Goal: Information Seeking & Learning: Learn about a topic

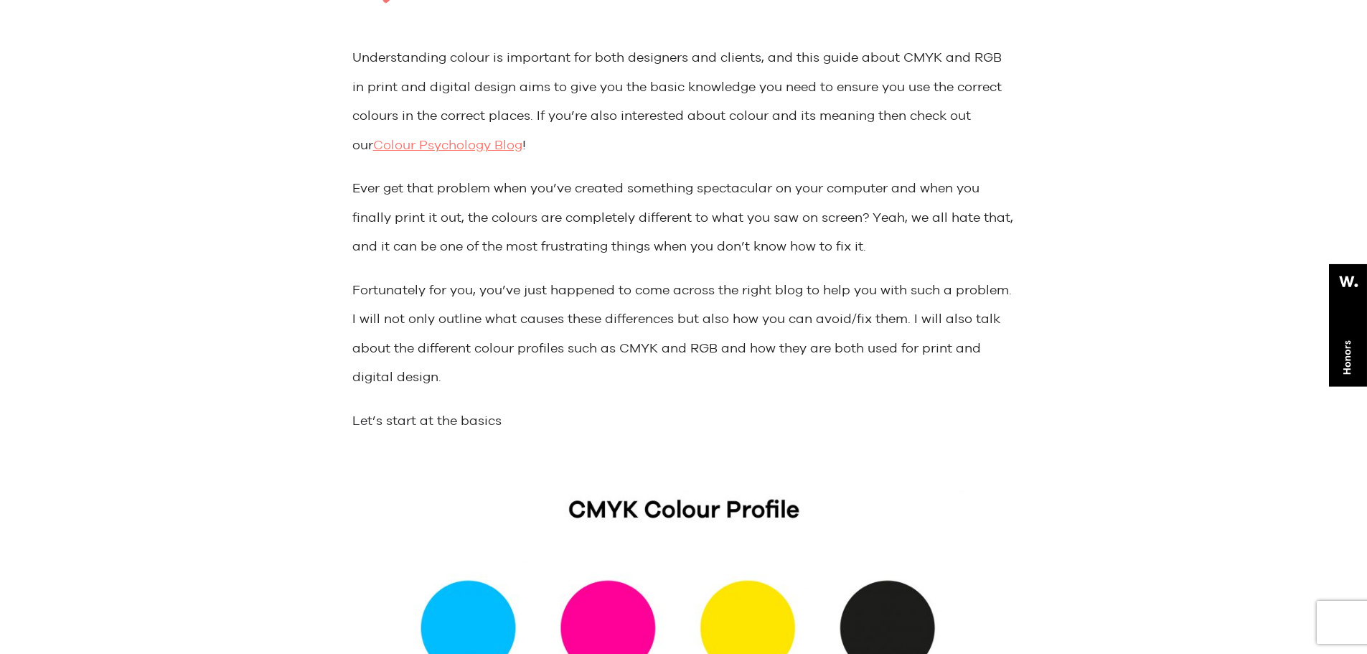
scroll to position [718, 0]
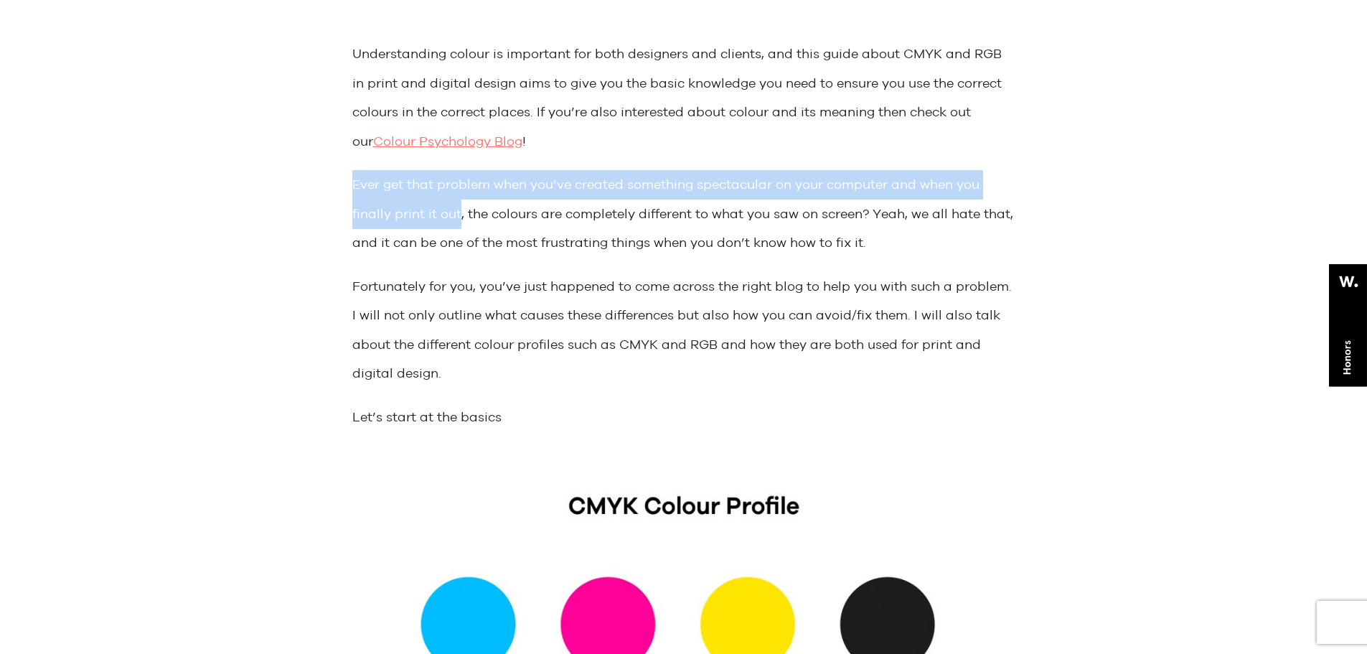
drag, startPoint x: 356, startPoint y: 189, endPoint x: 459, endPoint y: 223, distance: 108.5
click at [459, 223] on p "Ever get that problem when you’ve created something spectacular on your compute…" at bounding box center [683, 214] width 663 height 88
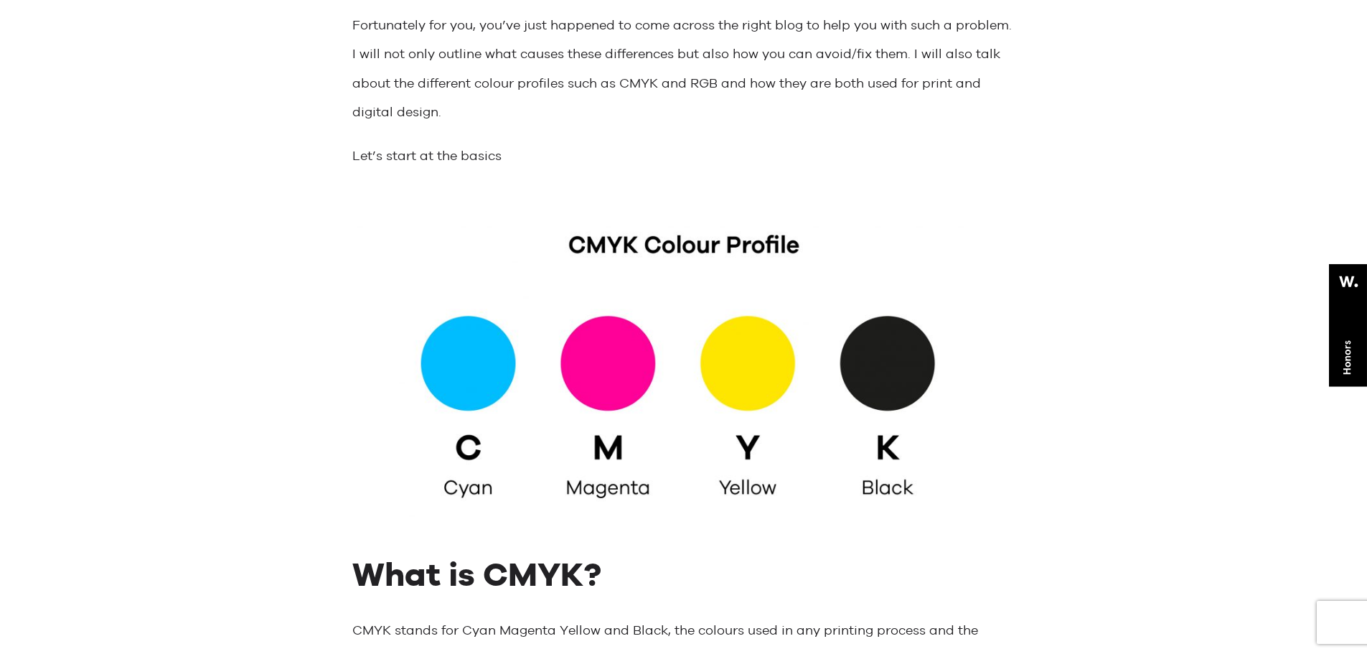
scroll to position [1364, 0]
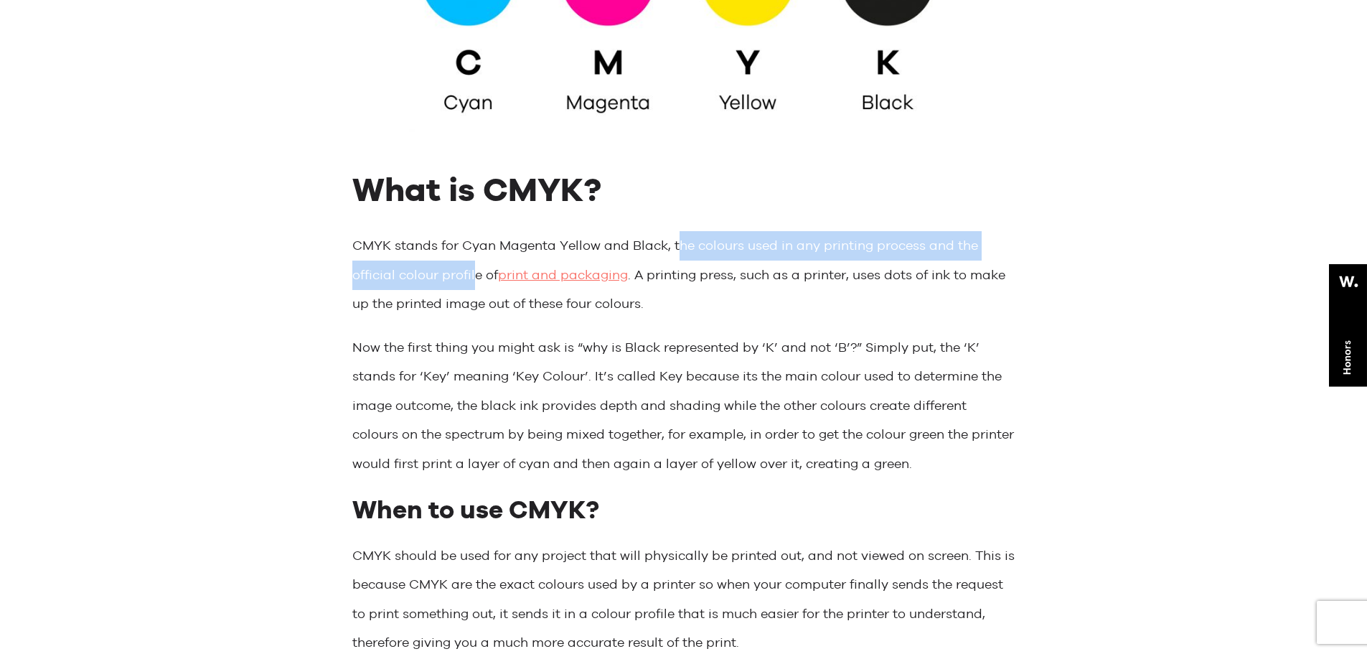
drag, startPoint x: 675, startPoint y: 249, endPoint x: 477, endPoint y: 276, distance: 200.0
click at [477, 276] on p "CMYK stands for Cyan Magenta Yellow and Black, the colours used in any printing…" at bounding box center [683, 275] width 663 height 88
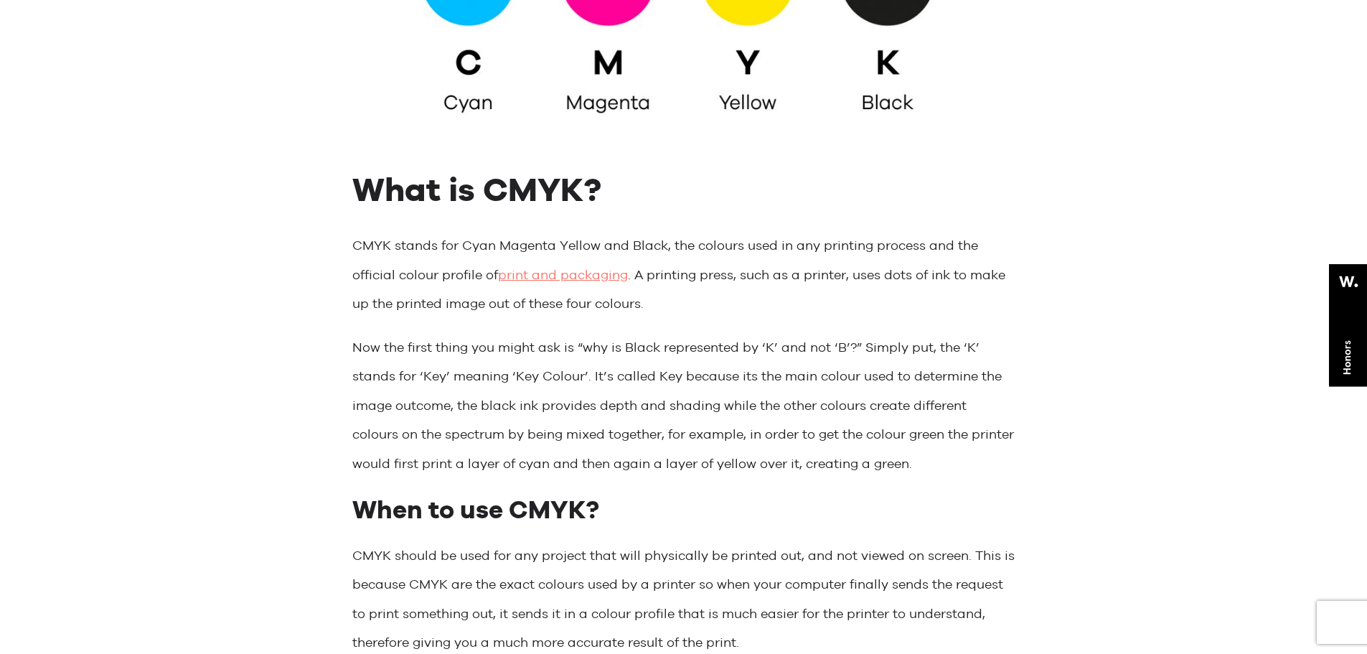
drag, startPoint x: 748, startPoint y: 289, endPoint x: 738, endPoint y: 286, distance: 10.7
click at [745, 289] on p "CMYK stands for Cyan Magenta Yellow and Black, the colours used in any printing…" at bounding box center [683, 275] width 663 height 88
drag, startPoint x: 639, startPoint y: 279, endPoint x: 647, endPoint y: 304, distance: 26.3
click at [647, 304] on p "CMYK stands for Cyan Magenta Yellow and Black, the colours used in any printing…" at bounding box center [683, 275] width 663 height 88
copy p "A printing press, such as a printer, uses dots of ink to make up the printed im…"
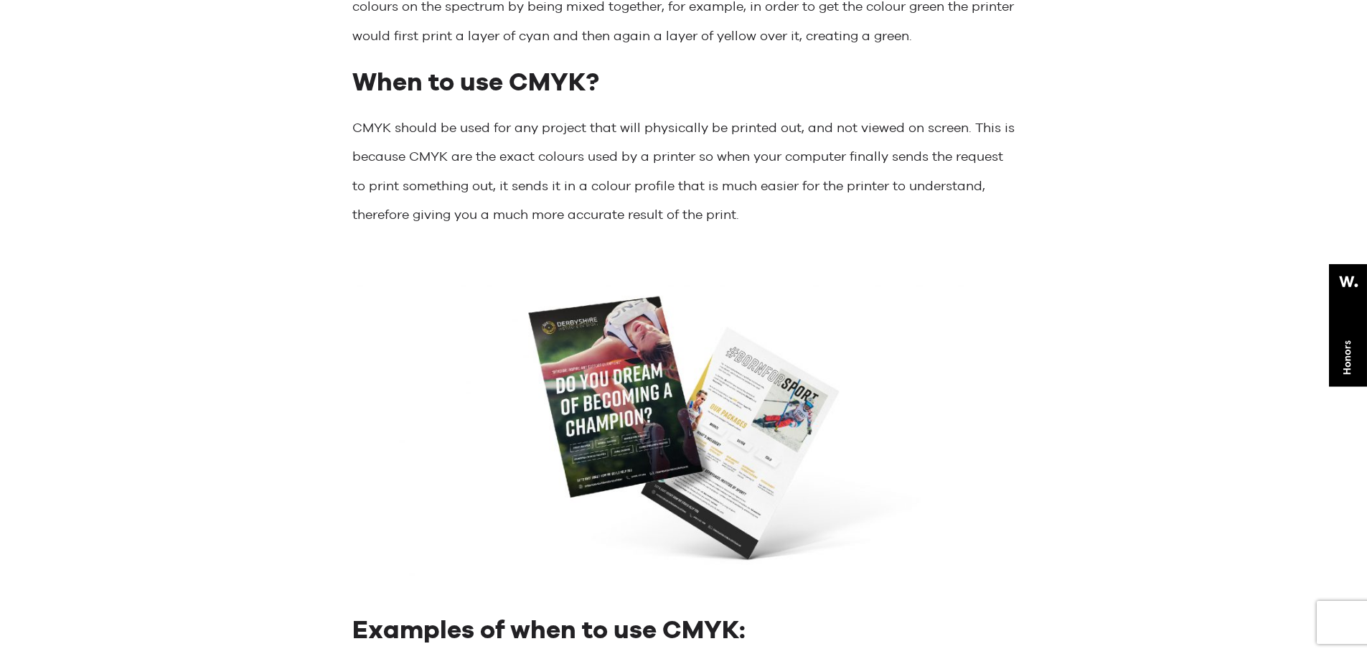
scroll to position [1794, 0]
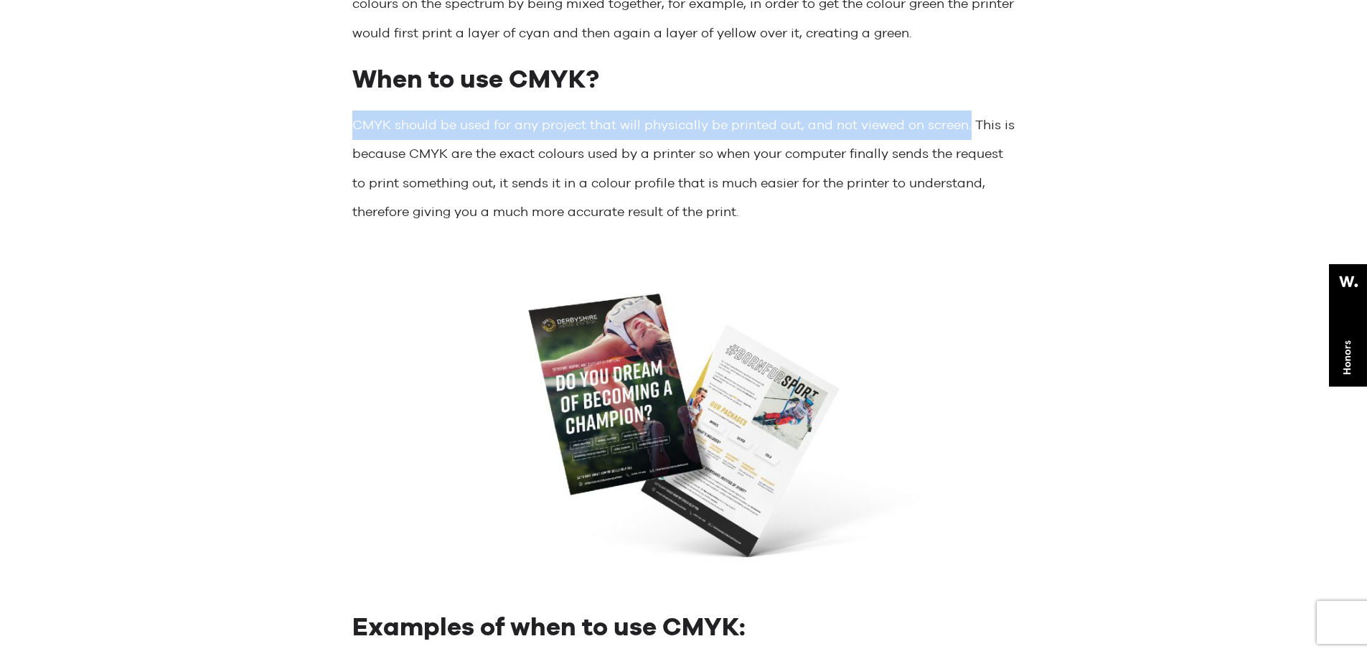
drag, startPoint x: 354, startPoint y: 124, endPoint x: 967, endPoint y: 126, distance: 613.0
click at [967, 126] on p "CMYK should be used for any project that will physically be printed out, and no…" at bounding box center [683, 169] width 663 height 116
copy p "CMYK should be used for any project that will physically be printed out, and no…"
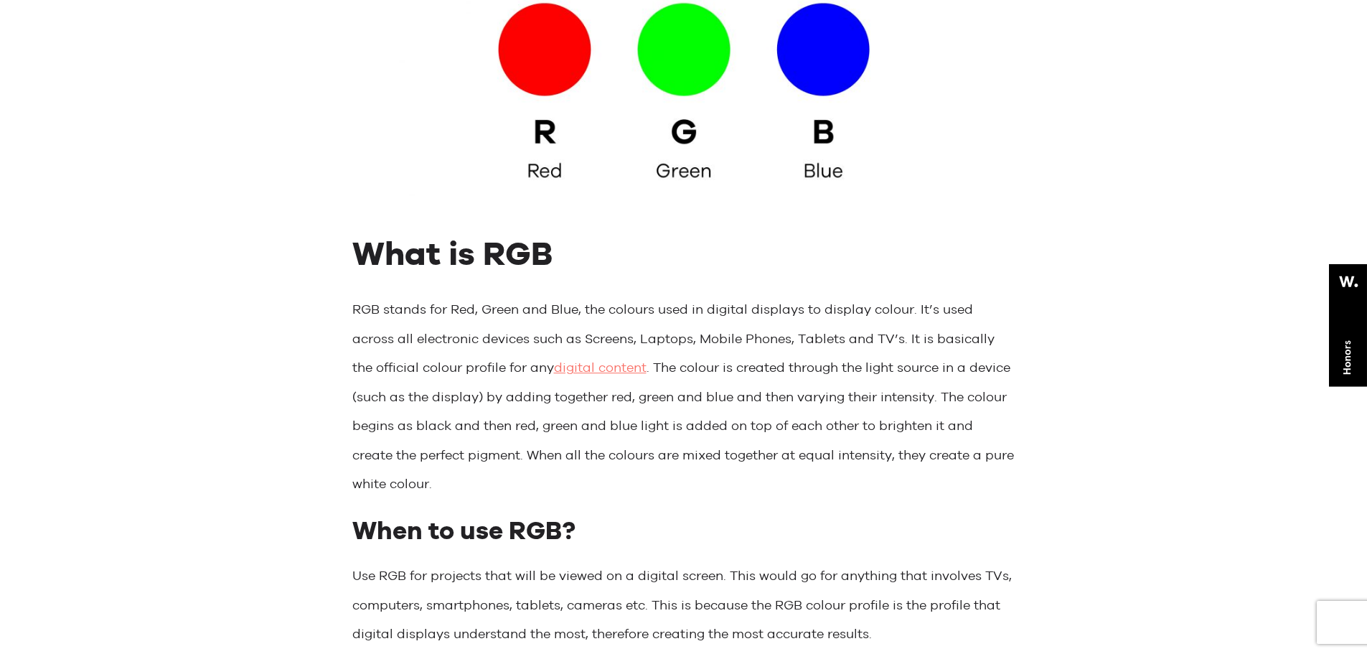
scroll to position [3374, 0]
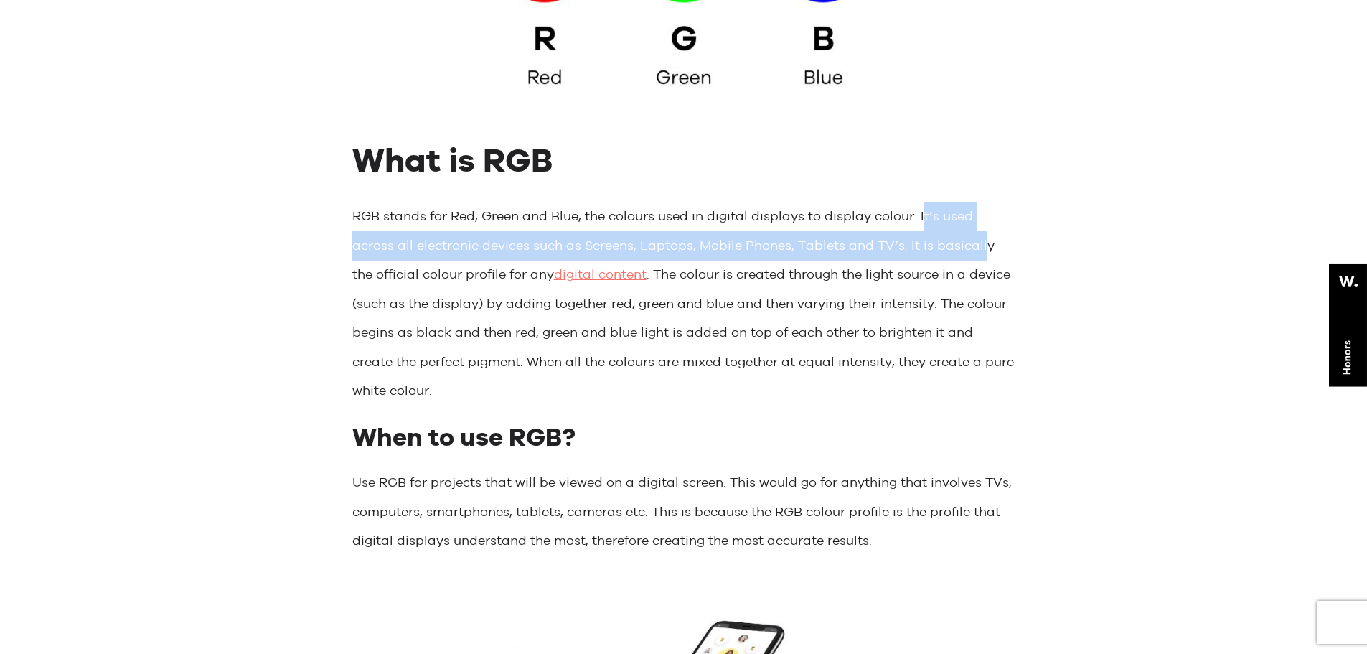
drag, startPoint x: 918, startPoint y: 217, endPoint x: 936, endPoint y: 238, distance: 26.9
click at [936, 238] on p "RGB stands for Red, Green and Blue, the colours used in digital displays to dis…" at bounding box center [683, 304] width 663 height 204
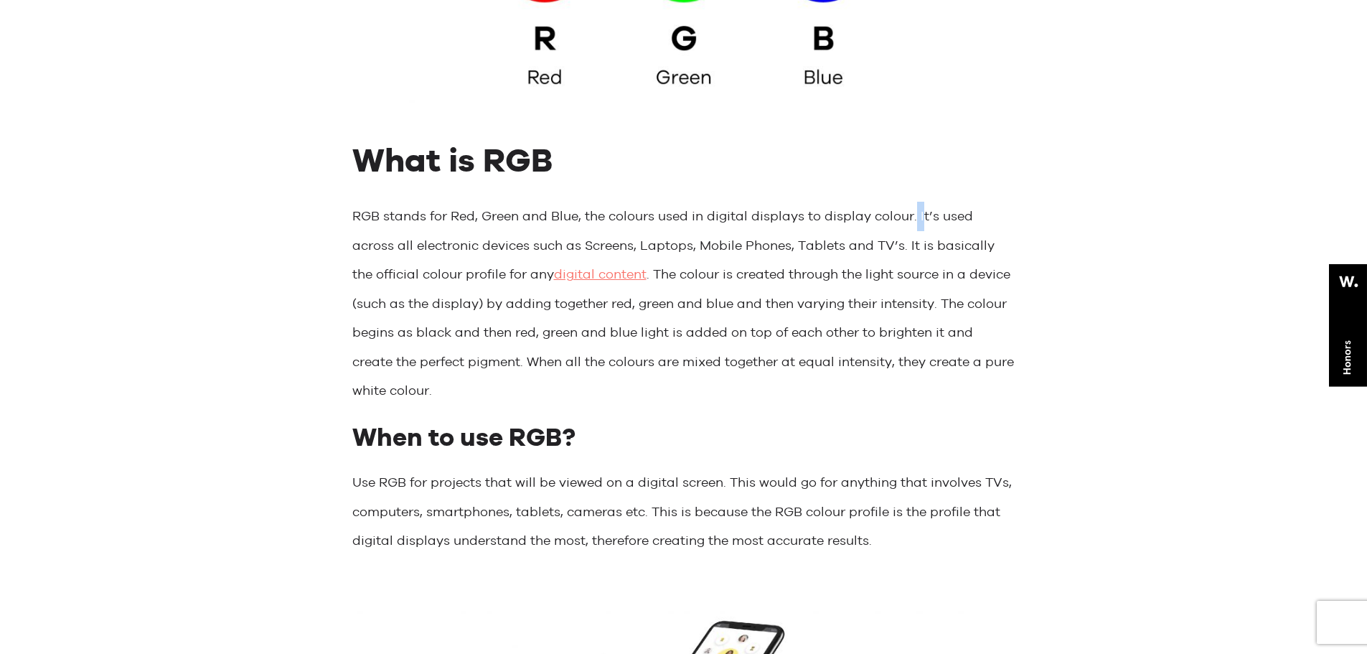
drag, startPoint x: 913, startPoint y: 221, endPoint x: 921, endPoint y: 224, distance: 8.4
click at [921, 224] on p "RGB stands for Red, Green and Blue, the colours used in digital displays to dis…" at bounding box center [683, 304] width 663 height 204
click at [916, 224] on p "RGB stands for Red, Green and Blue, the colours used in digital displays to dis…" at bounding box center [683, 304] width 663 height 204
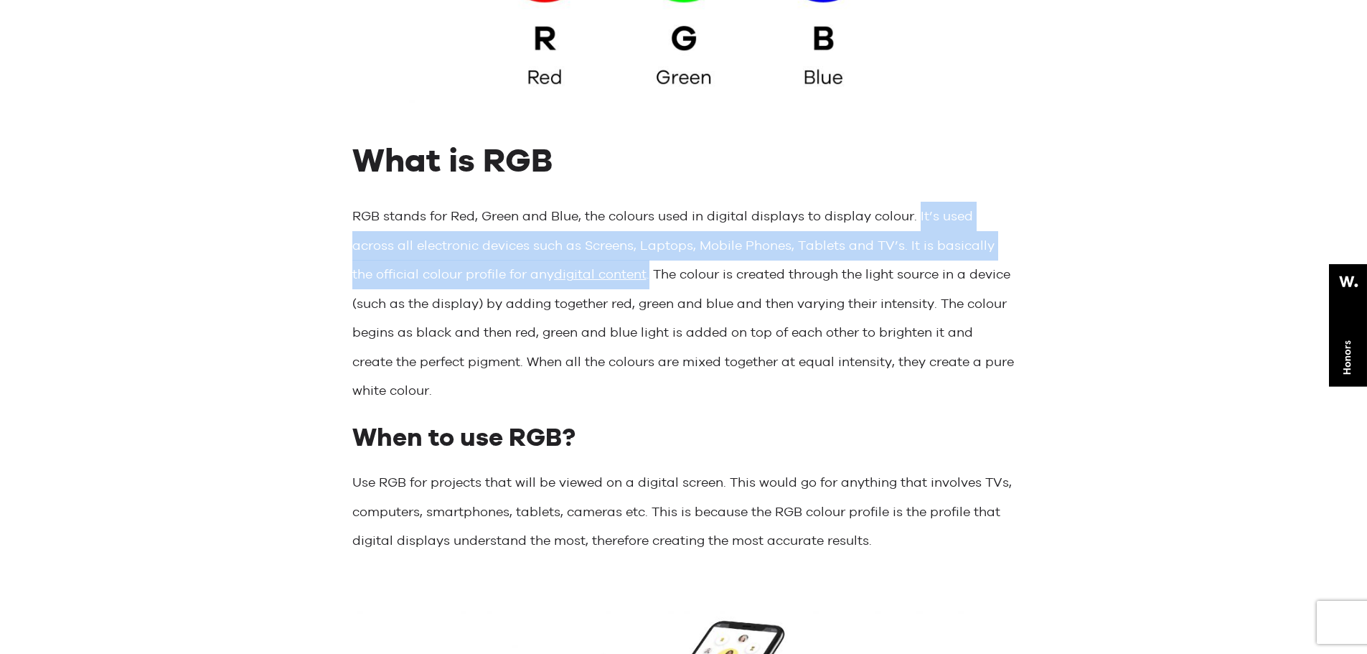
drag, startPoint x: 915, startPoint y: 220, endPoint x: 583, endPoint y: 277, distance: 337.1
click at [583, 277] on p "RGB stands for Red, Green and Blue, the colours used in digital displays to dis…" at bounding box center [683, 304] width 663 height 204
copy p "It’s used across all electronic devices such as Screens, Laptops, Mobile Phones…"
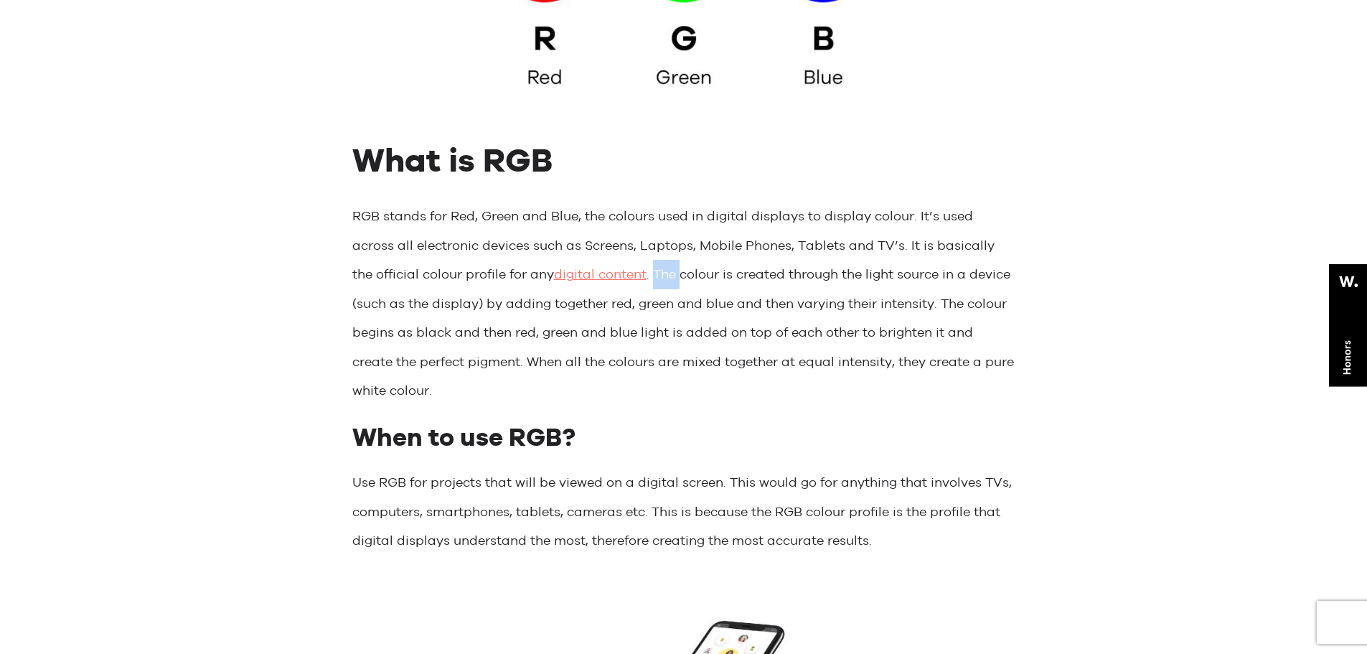
drag, startPoint x: 586, startPoint y: 277, endPoint x: 613, endPoint y: 293, distance: 31.5
click at [613, 293] on p "RGB stands for Red, Green and Blue, the colours used in digital displays to dis…" at bounding box center [683, 304] width 663 height 204
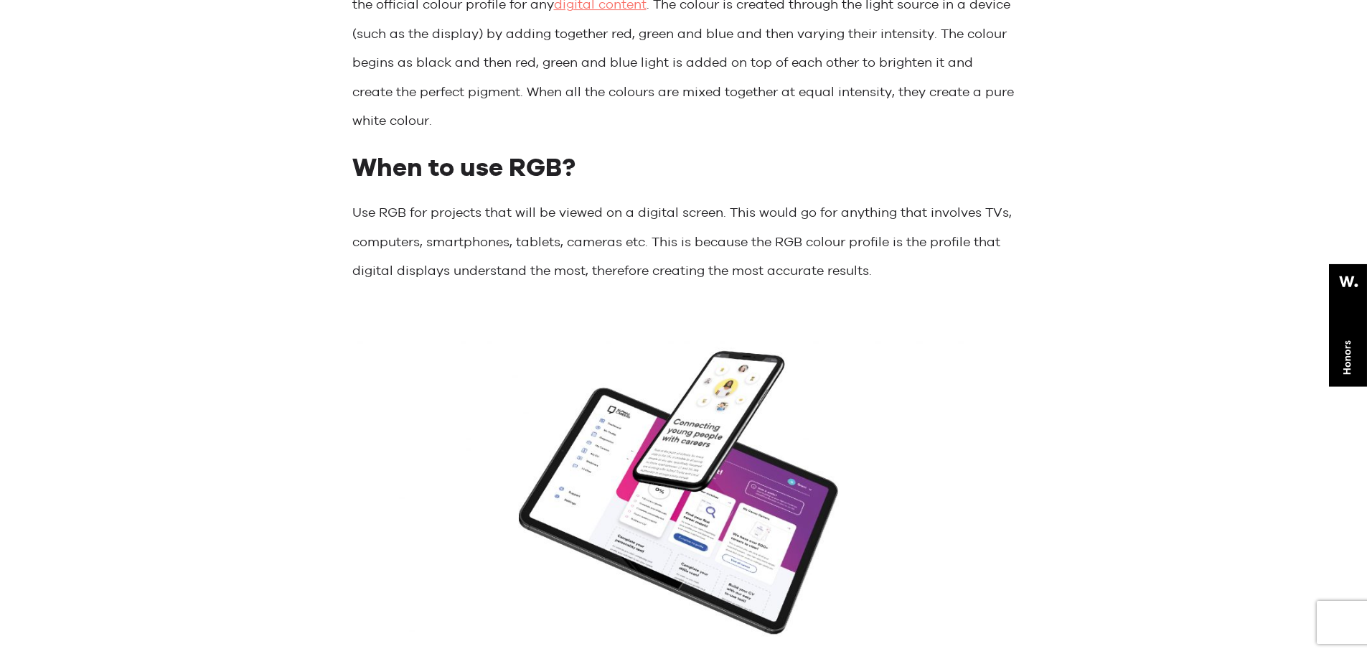
scroll to position [3661, 0]
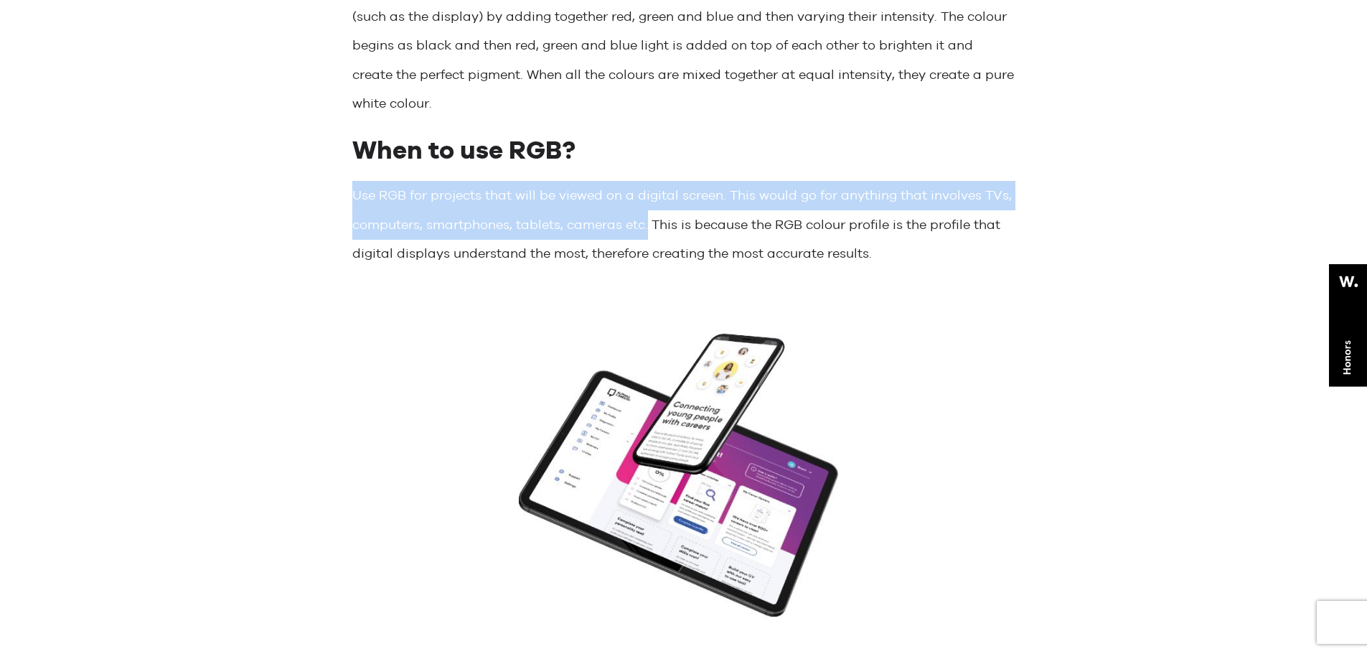
drag, startPoint x: 352, startPoint y: 201, endPoint x: 648, endPoint y: 227, distance: 296.9
click at [648, 227] on p "Use RGB for projects that will be viewed on a digital screen. This would go for…" at bounding box center [683, 225] width 663 height 88
copy p "Use RGB for projects that will be viewed on a digital screen. This would go for…"
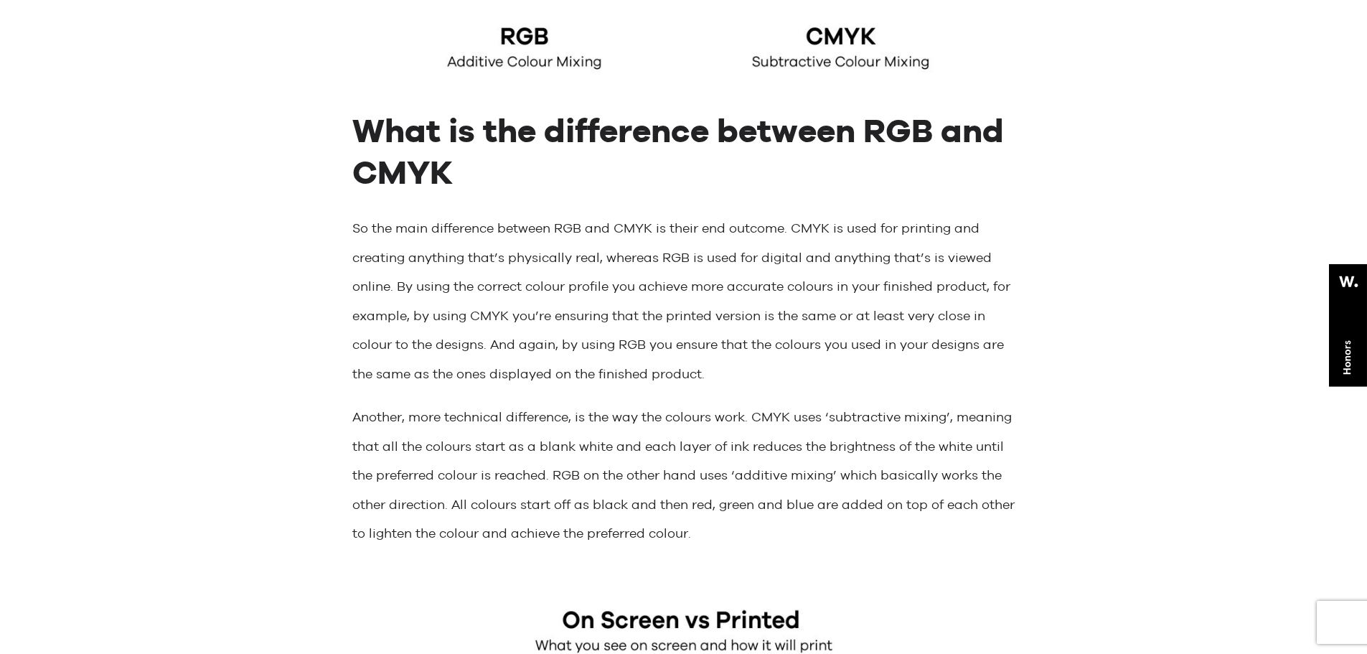
scroll to position [5455, 0]
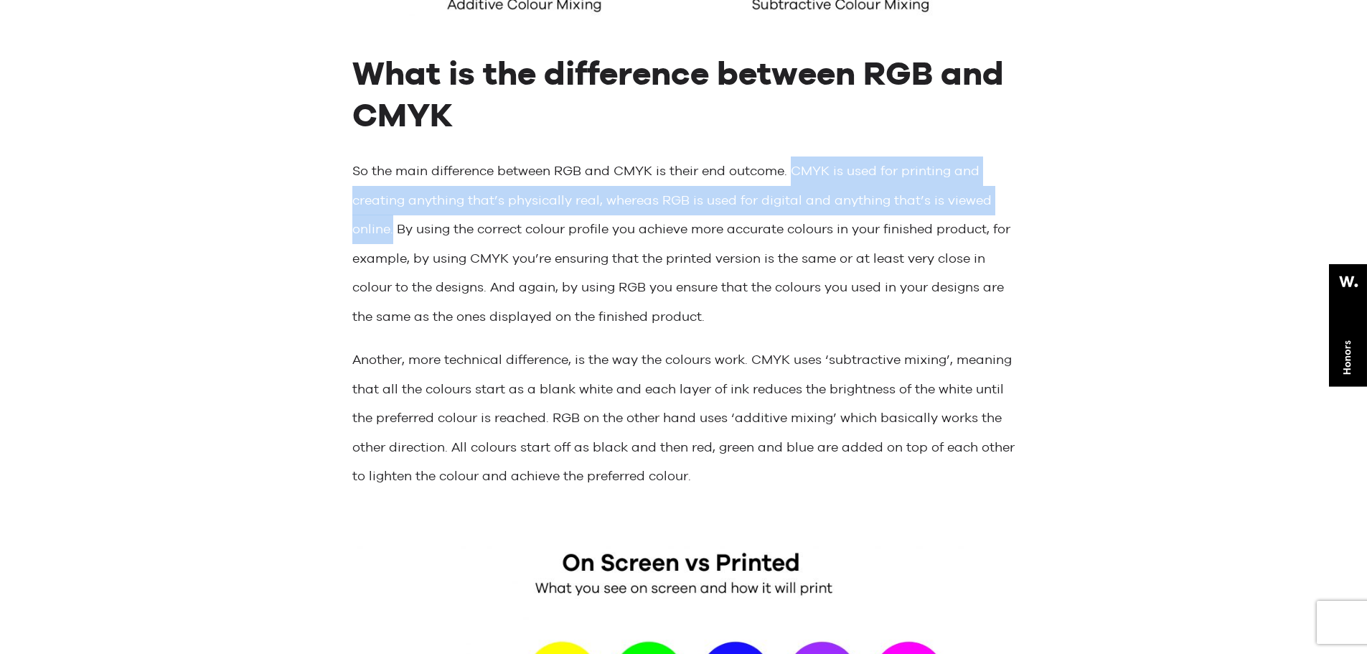
drag, startPoint x: 792, startPoint y: 175, endPoint x: 393, endPoint y: 236, distance: 403.7
click at [393, 236] on p "So the main difference between RGB and CMYK is their end outcome. CMYK is used …" at bounding box center [683, 243] width 663 height 174
copy p "CMYK is used for printing and creating anything that’s physically real, whereas…"
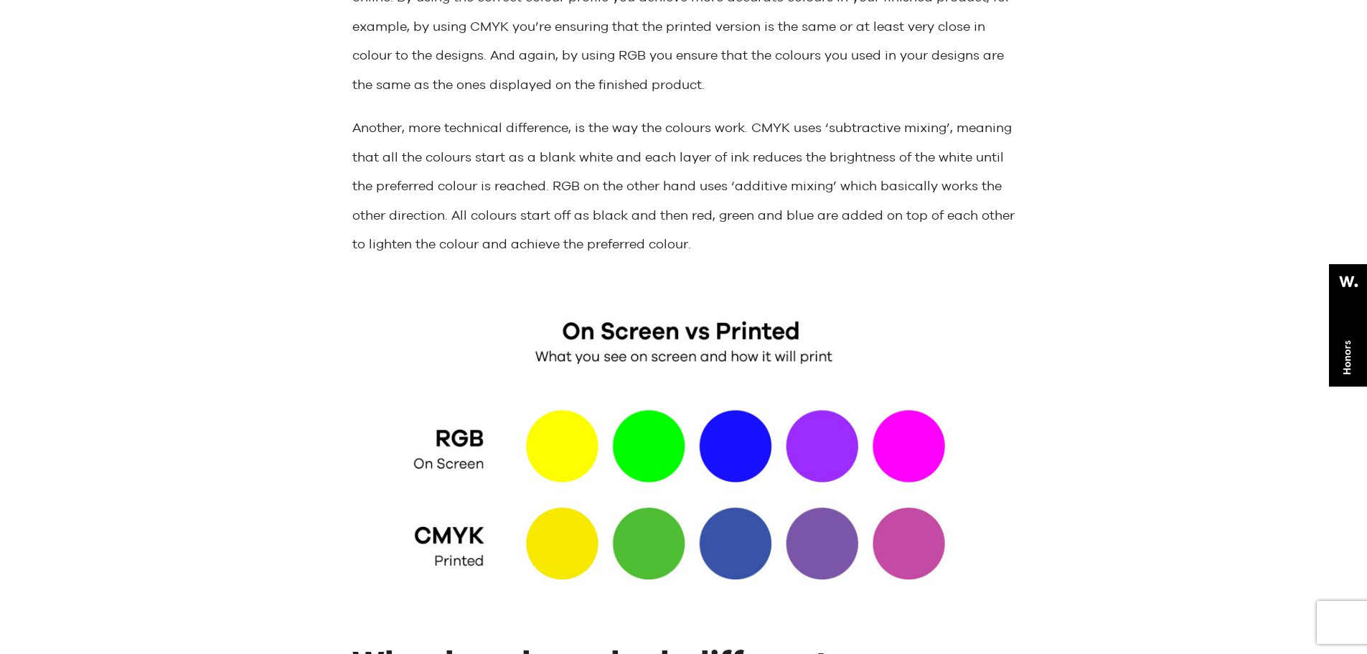
scroll to position [5814, 0]
